Goal: Task Accomplishment & Management: Use online tool/utility

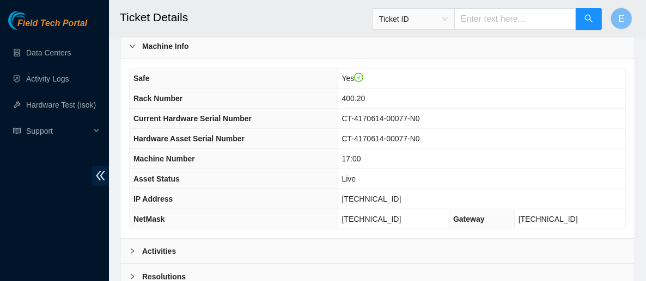
scroll to position [486, 0]
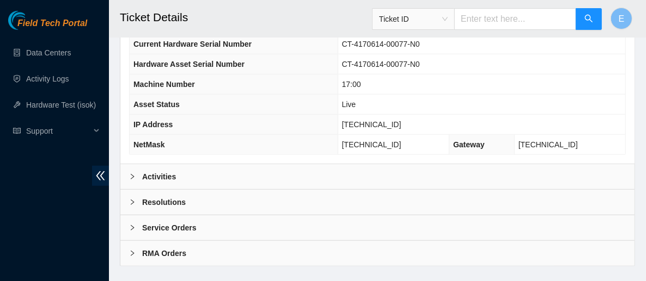
click at [213, 190] on div "Resolutions" at bounding box center [377, 202] width 514 height 25
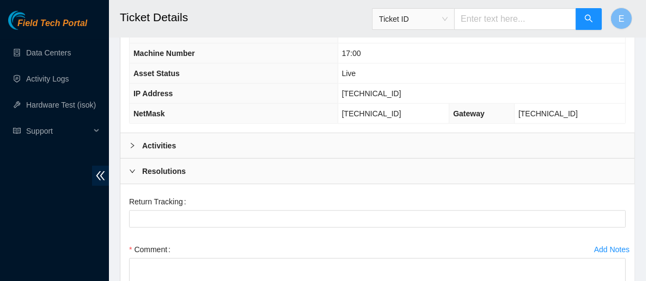
click at [187, 160] on div "Resolutions" at bounding box center [377, 171] width 514 height 25
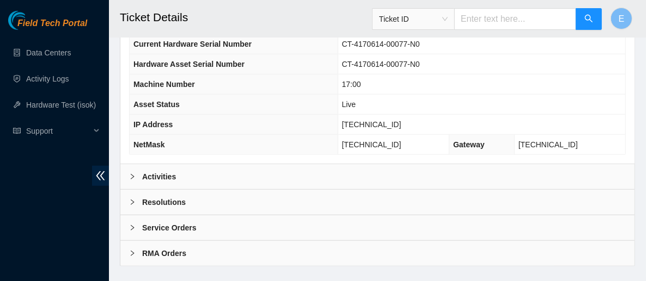
click at [174, 171] on b "Activities" at bounding box center [159, 177] width 34 height 12
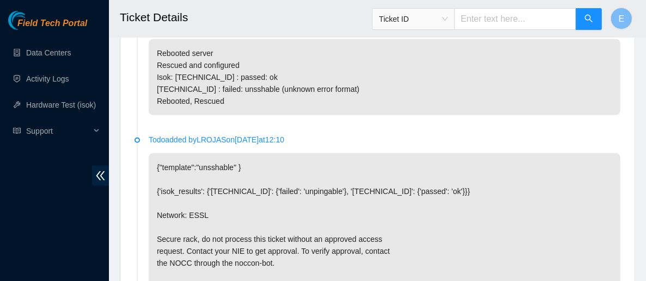
scroll to position [668, 0]
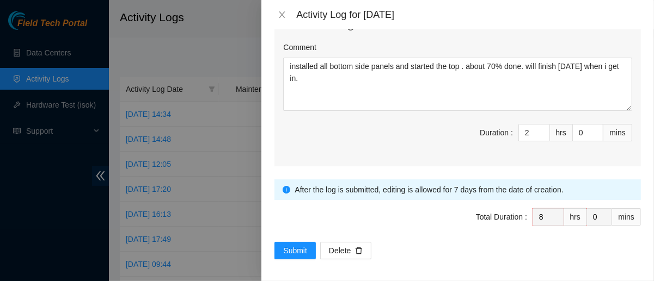
scroll to position [738, 0]
click at [300, 247] on span "Submit" at bounding box center [295, 252] width 24 height 12
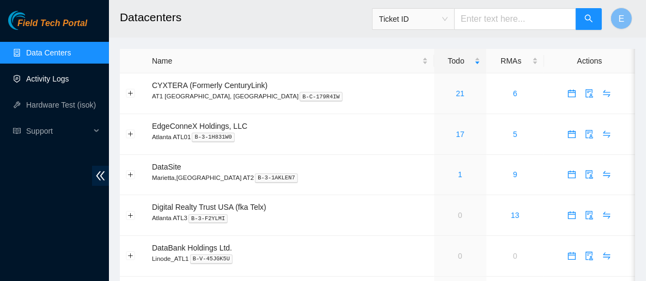
click at [45, 83] on link "Activity Logs" at bounding box center [47, 79] width 43 height 9
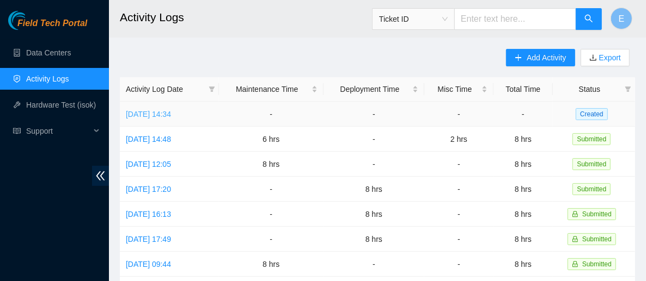
click at [171, 116] on link "[DATE] 14:34" at bounding box center [148, 114] width 45 height 9
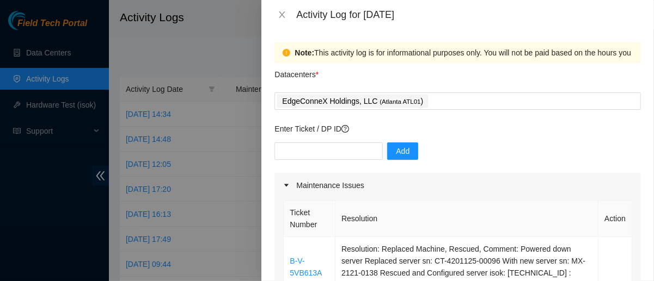
scroll to position [216, 0]
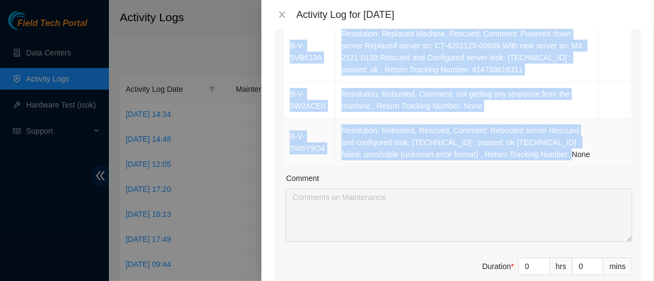
drag, startPoint x: 289, startPoint y: 37, endPoint x: 568, endPoint y: 158, distance: 304.3
click at [568, 158] on tbody "B-V-5VB613A Resolution: Replaced Machine, Rescued, Comment: Powered down server…" at bounding box center [458, 94] width 348 height 145
copy tbody "B-V-5VB613A Resolution: Replaced Machine, Rescued, Comment: Powered down server…"
click at [281, 12] on icon "close" at bounding box center [282, 14] width 9 height 9
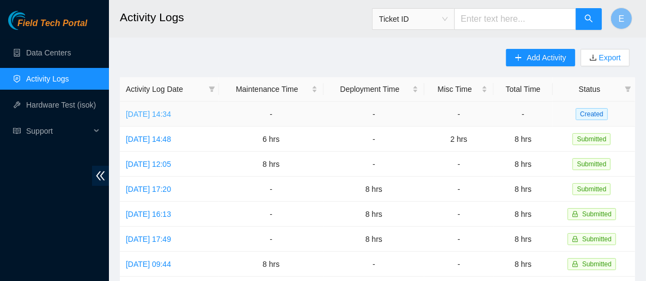
click at [171, 112] on link "[DATE] 14:34" at bounding box center [148, 114] width 45 height 9
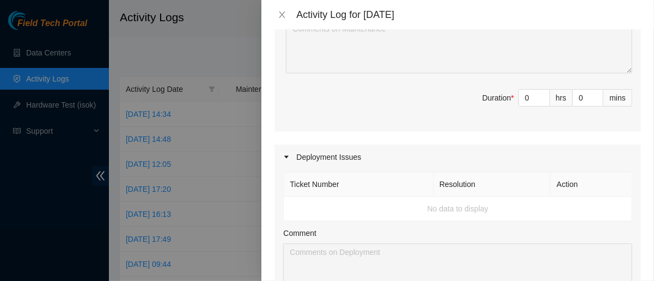
scroll to position [387, 0]
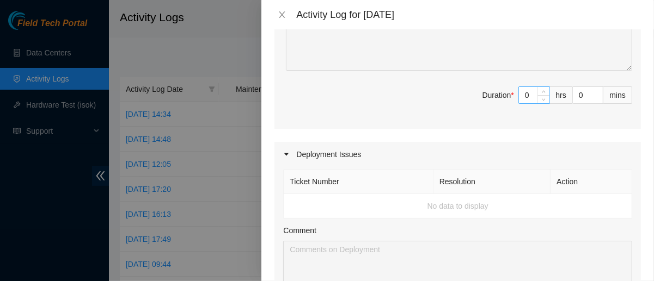
click at [525, 94] on input "0" at bounding box center [534, 95] width 30 height 16
type input "08"
type input "8"
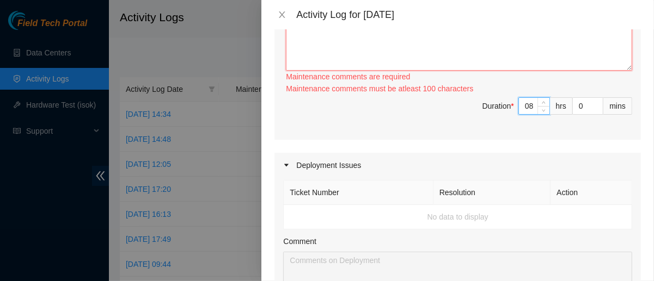
type input "8"
click at [497, 64] on textarea "Comment" at bounding box center [459, 43] width 346 height 53
paste textarea "B-V-5VB613A Resolution: Replaced Machine, Rescued, Comment: Powered down server…"
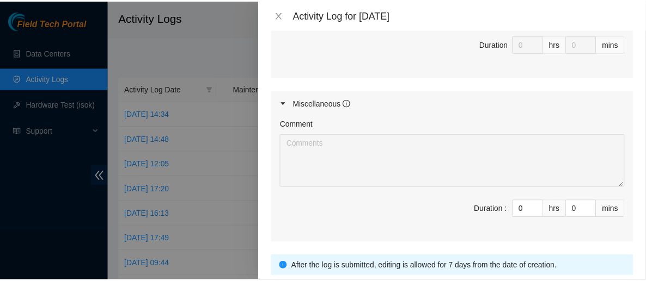
scroll to position [739, 0]
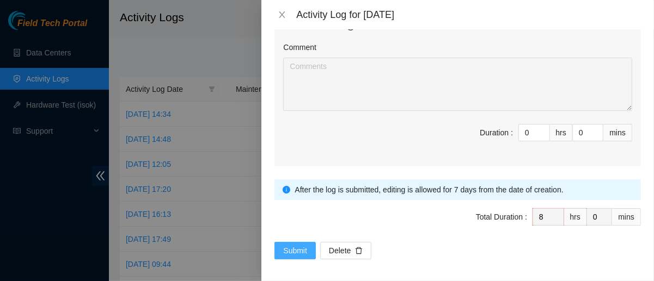
type textarea "B-V-5VB613A Resolution: Replaced Machine, Rescued, Comment: Powered down server…"
click at [299, 250] on span "Submit" at bounding box center [295, 251] width 24 height 12
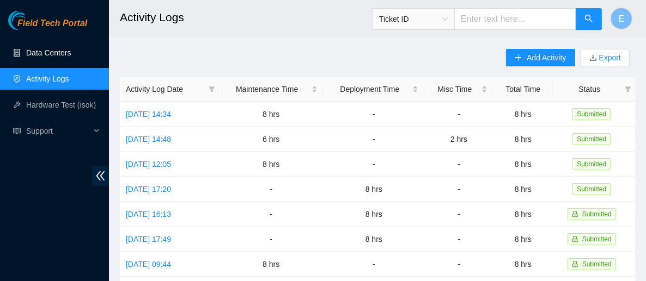
click at [58, 51] on link "Data Centers" at bounding box center [48, 52] width 45 height 9
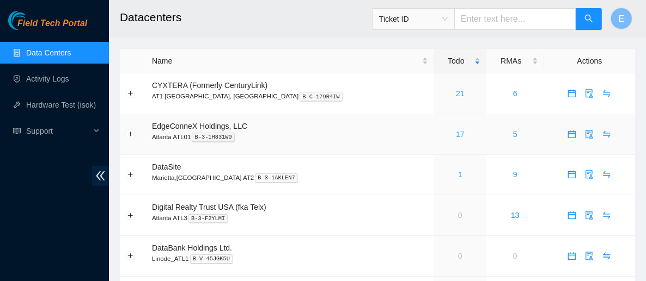
click at [456, 133] on link "17" at bounding box center [460, 134] width 9 height 9
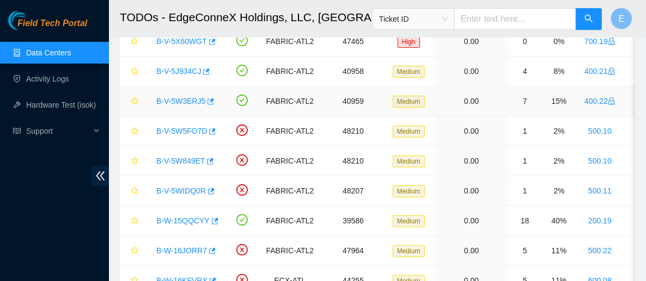
scroll to position [96, 0]
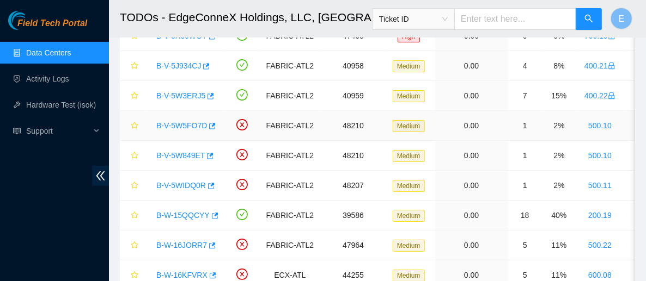
click at [203, 125] on link "B-V-5W5FO7D" at bounding box center [181, 125] width 51 height 9
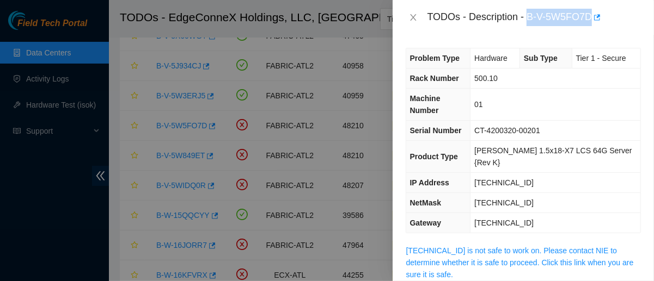
drag, startPoint x: 528, startPoint y: 14, endPoint x: 592, endPoint y: 21, distance: 64.2
click at [592, 20] on div "TODOs - Description - B-V-5W5FO7D" at bounding box center [533, 17] width 213 height 17
copy div "B-V-5W5FO7D"
click at [411, 17] on icon "close" at bounding box center [413, 17] width 9 height 9
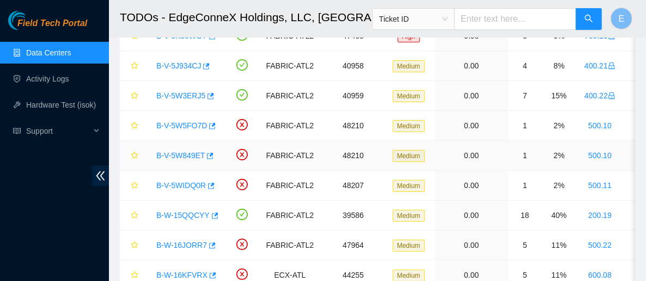
click at [185, 153] on link "B-V-5W849ET" at bounding box center [180, 155] width 48 height 9
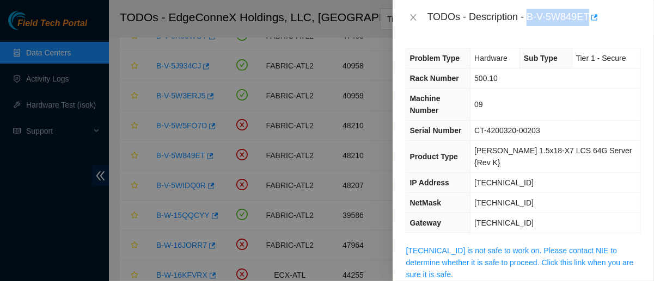
drag, startPoint x: 528, startPoint y: 15, endPoint x: 588, endPoint y: 17, distance: 60.5
click at [588, 17] on div "TODOs - Description - B-V-5W849ET" at bounding box center [533, 17] width 213 height 17
copy div "B-V-5W849ET"
click at [414, 19] on icon "close" at bounding box center [413, 17] width 6 height 7
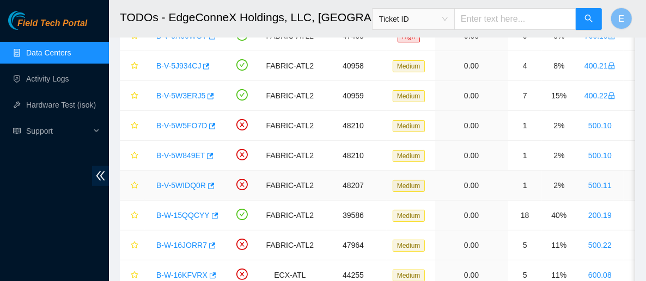
click at [221, 186] on td "B-V-5WIDQ0R" at bounding box center [184, 186] width 79 height 30
click at [197, 186] on link "B-V-5WIDQ0R" at bounding box center [181, 185] width 50 height 9
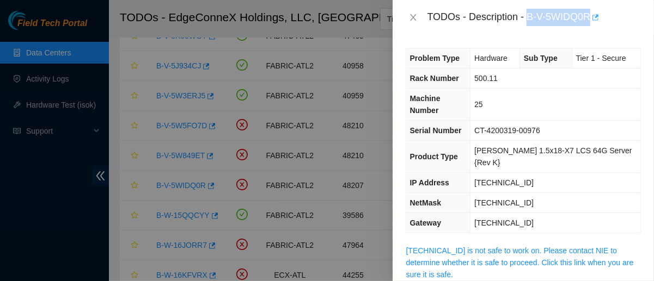
drag, startPoint x: 528, startPoint y: 16, endPoint x: 591, endPoint y: 19, distance: 63.2
click at [591, 19] on div "TODOs - Description - B-V-5WIDQ0R" at bounding box center [533, 17] width 213 height 17
copy div "B-V-5WIDQ0R"
click at [412, 14] on icon "close" at bounding box center [413, 17] width 9 height 9
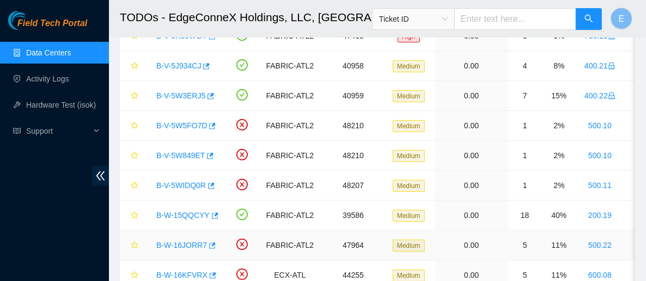
click at [193, 243] on link "B-W-16JORR7" at bounding box center [181, 245] width 51 height 9
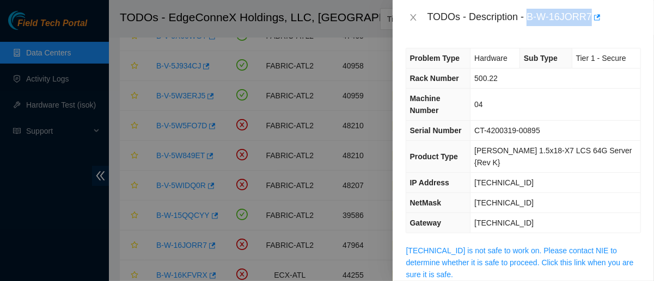
drag, startPoint x: 530, startPoint y: 18, endPoint x: 590, endPoint y: 19, distance: 59.9
click at [590, 19] on div "TODOs - Description - B-W-16JORR7" at bounding box center [533, 17] width 213 height 17
copy div "B-W-16JORR7"
click at [410, 17] on icon "close" at bounding box center [413, 17] width 9 height 9
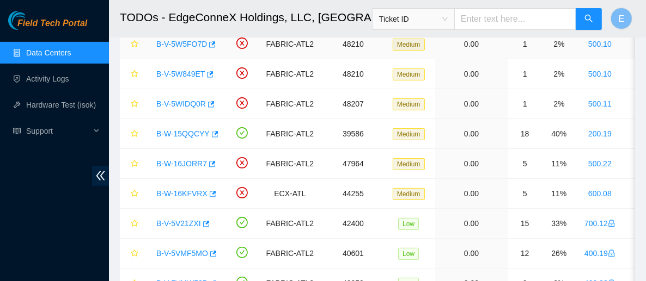
scroll to position [195, 0]
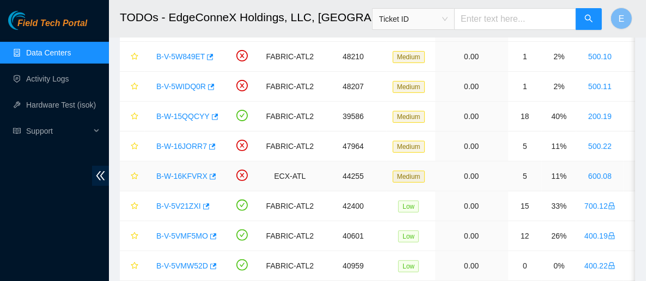
click at [189, 175] on link "B-W-16KFVRX" at bounding box center [181, 176] width 51 height 9
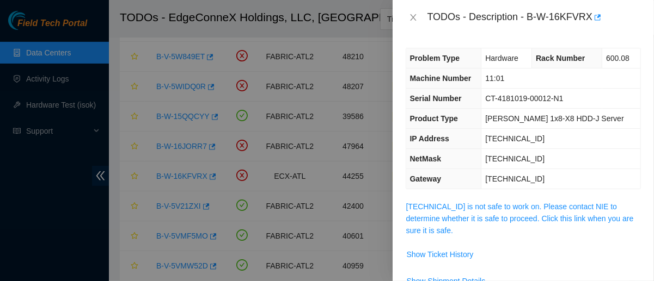
click at [526, 18] on div "TODOs - Description - B-W-16KFVRX" at bounding box center [533, 17] width 213 height 17
drag, startPoint x: 526, startPoint y: 18, endPoint x: 590, endPoint y: 14, distance: 64.4
click at [590, 14] on div "TODOs - Description - B-W-16KFVRX" at bounding box center [533, 17] width 213 height 17
copy div "B-W-16KFVRX"
click at [580, 175] on td "96.7.228.1" at bounding box center [560, 179] width 159 height 20
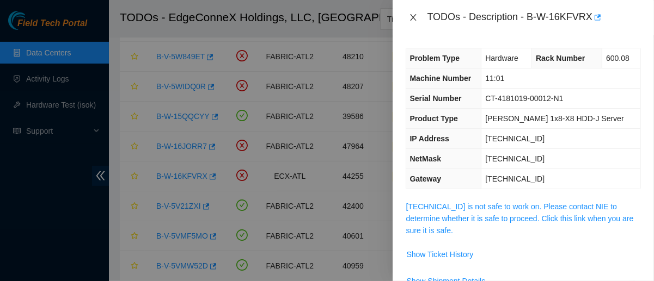
click at [413, 16] on icon "close" at bounding box center [413, 17] width 9 height 9
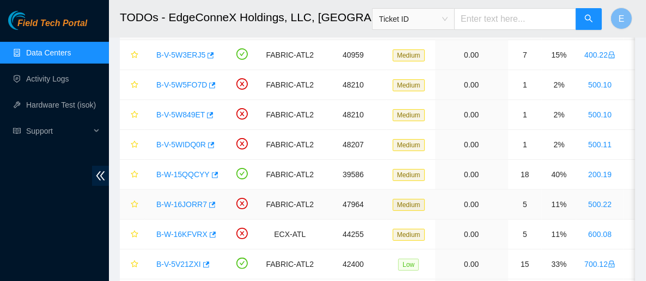
scroll to position [136, 0]
